Goal: Transaction & Acquisition: Purchase product/service

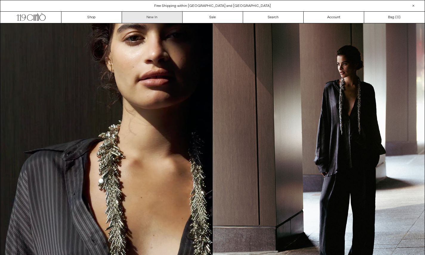
click at [159, 17] on link "New In" at bounding box center [152, 17] width 61 height 11
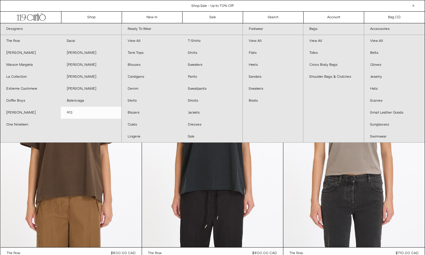
click at [69, 114] on link "R13" at bounding box center [91, 113] width 61 height 12
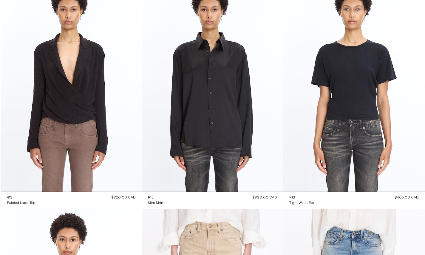
scroll to position [1203, 0]
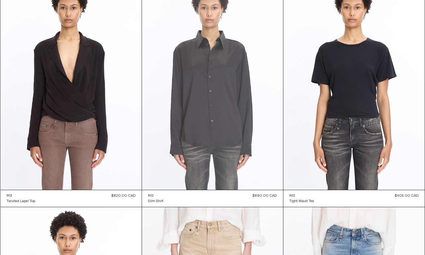
click at [204, 103] on at bounding box center [212, 84] width 141 height 212
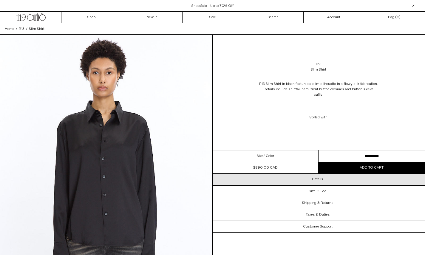
click at [338, 173] on div "Details" at bounding box center [319, 178] width 212 height 11
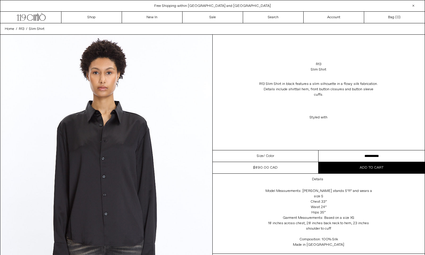
click at [176, 91] on img at bounding box center [106, 167] width 212 height 265
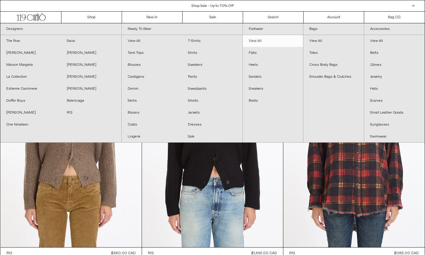
click at [261, 38] on link "View All" at bounding box center [273, 41] width 60 height 12
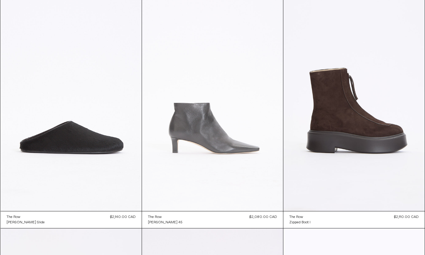
scroll to position [48, 0]
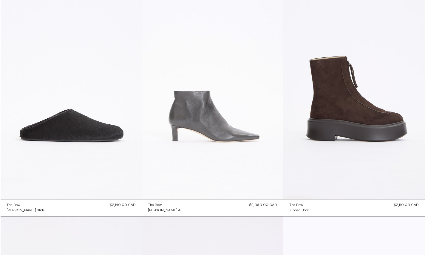
click at [189, 120] on at bounding box center [212, 93] width 141 height 212
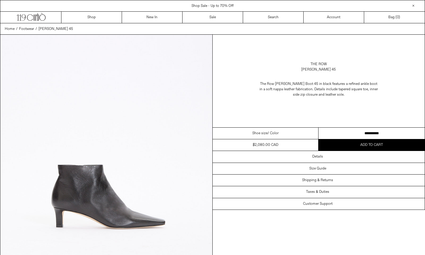
click at [345, 135] on select "**********" at bounding box center [372, 133] width 106 height 12
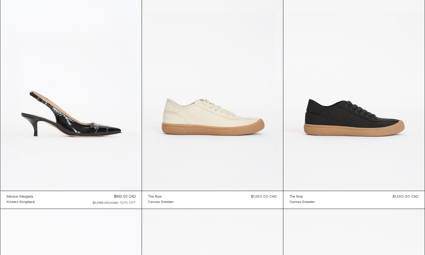
scroll to position [1667, 0]
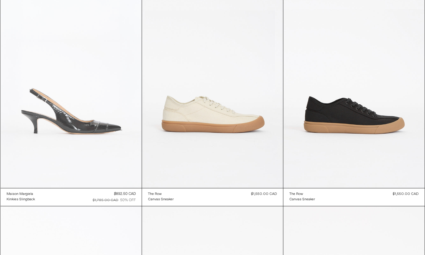
click at [92, 118] on at bounding box center [71, 82] width 141 height 212
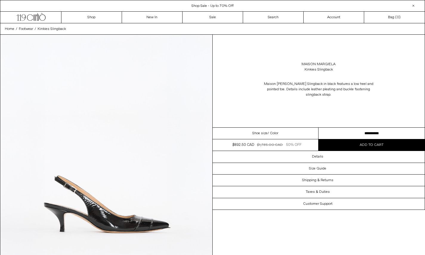
click at [346, 127] on select "**********" at bounding box center [372, 133] width 106 height 12
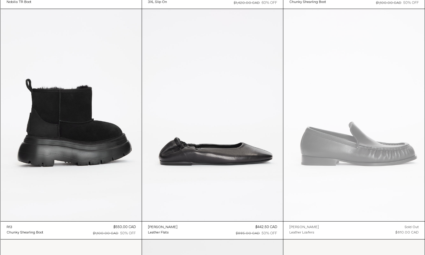
scroll to position [2557, 0]
